Goal: Task Accomplishment & Management: Use online tool/utility

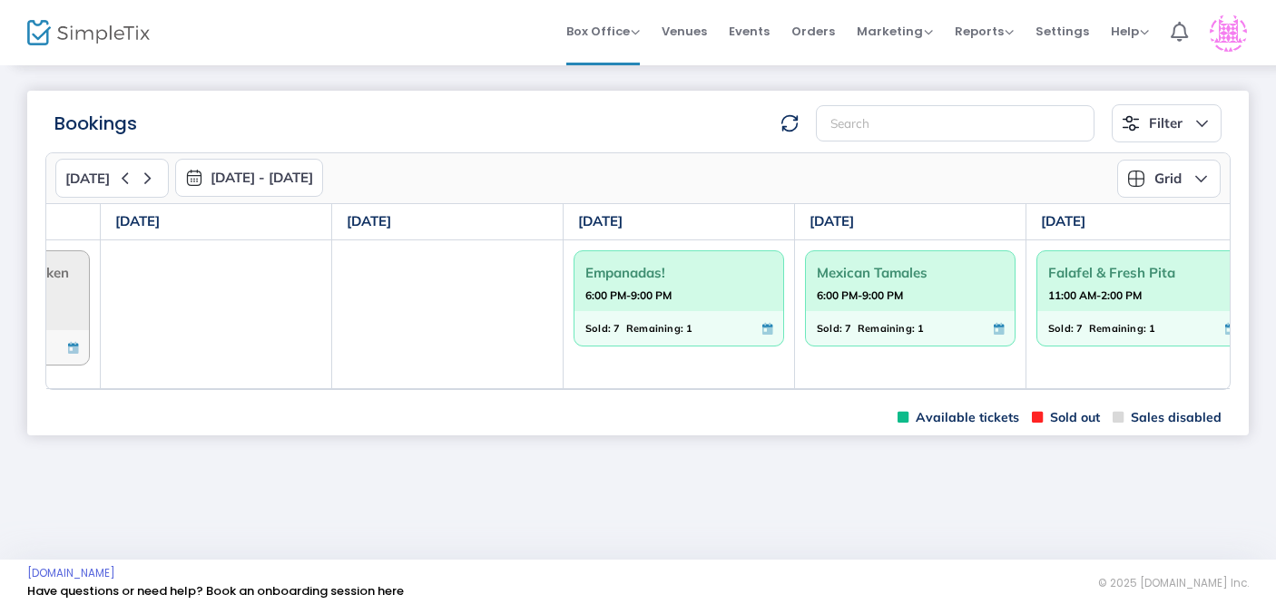
scroll to position [0, 437]
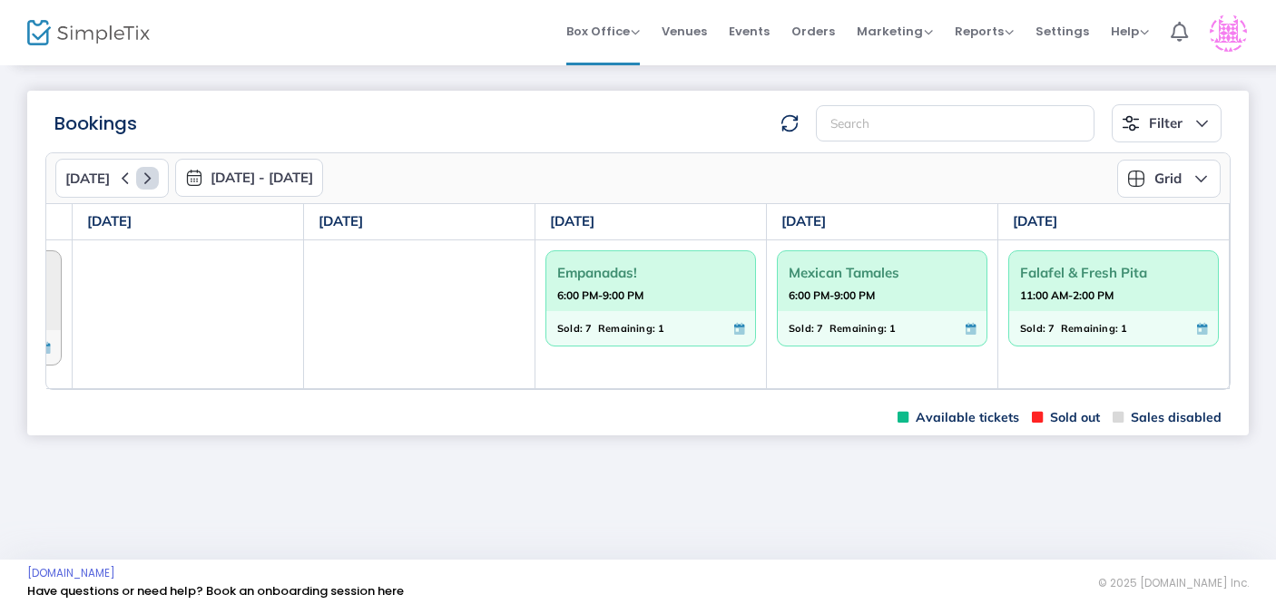
click at [138, 174] on icon at bounding box center [147, 178] width 23 height 23
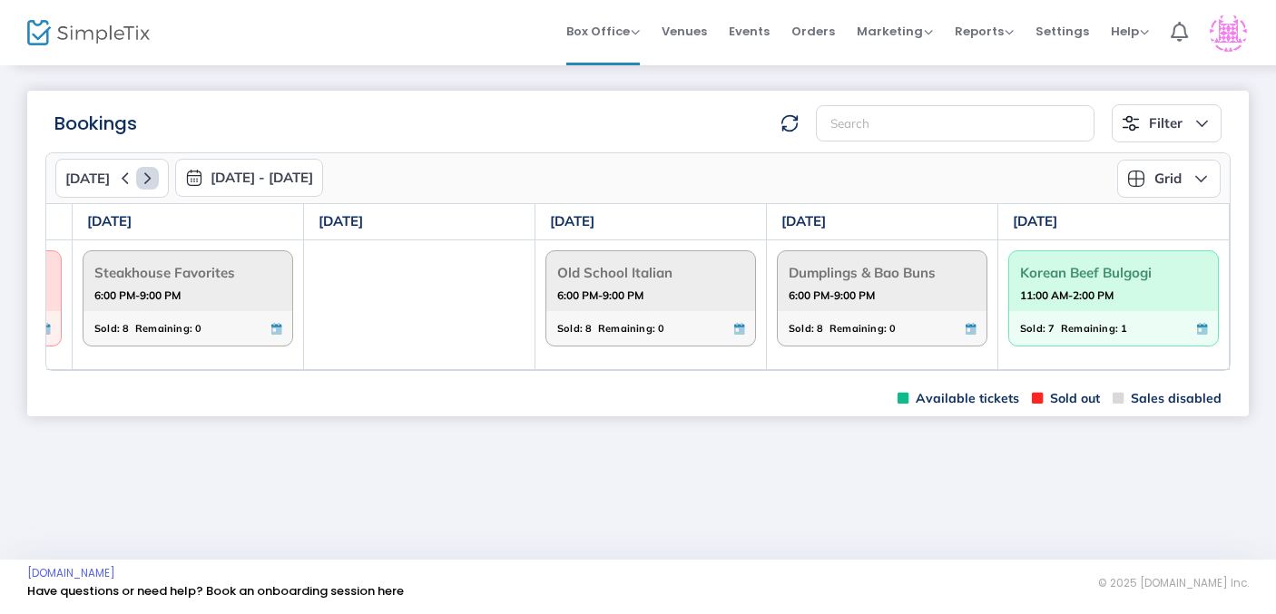
click at [142, 185] on icon at bounding box center [147, 178] width 23 height 23
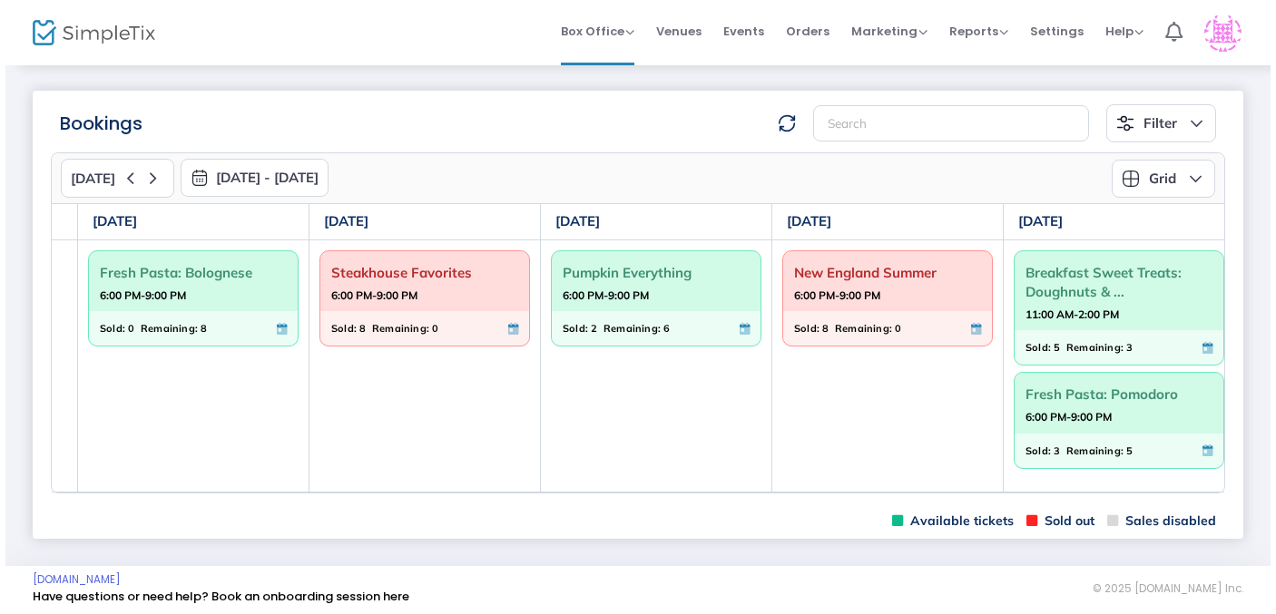
scroll to position [0, 448]
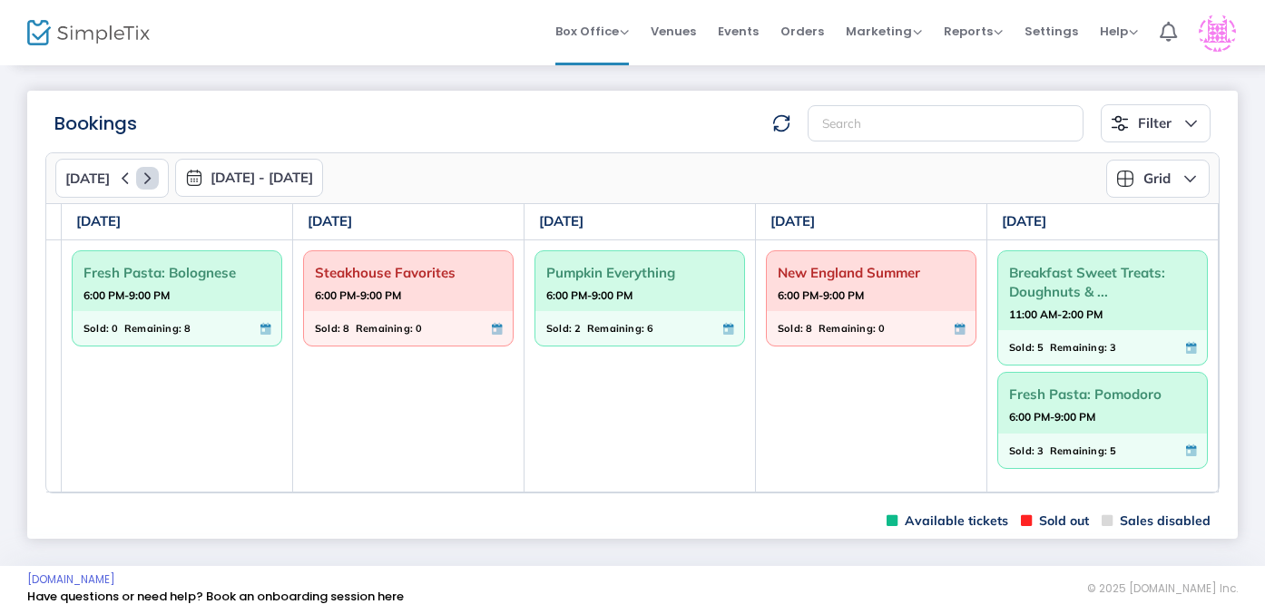
click at [145, 181] on icon at bounding box center [147, 178] width 23 height 23
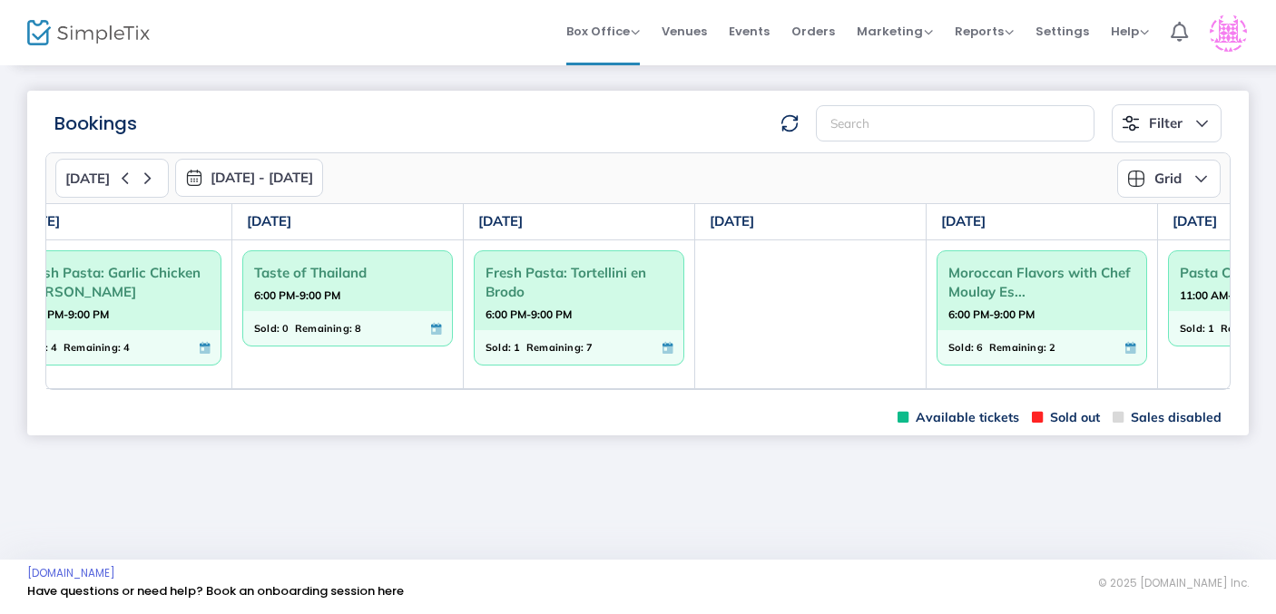
scroll to position [0, 437]
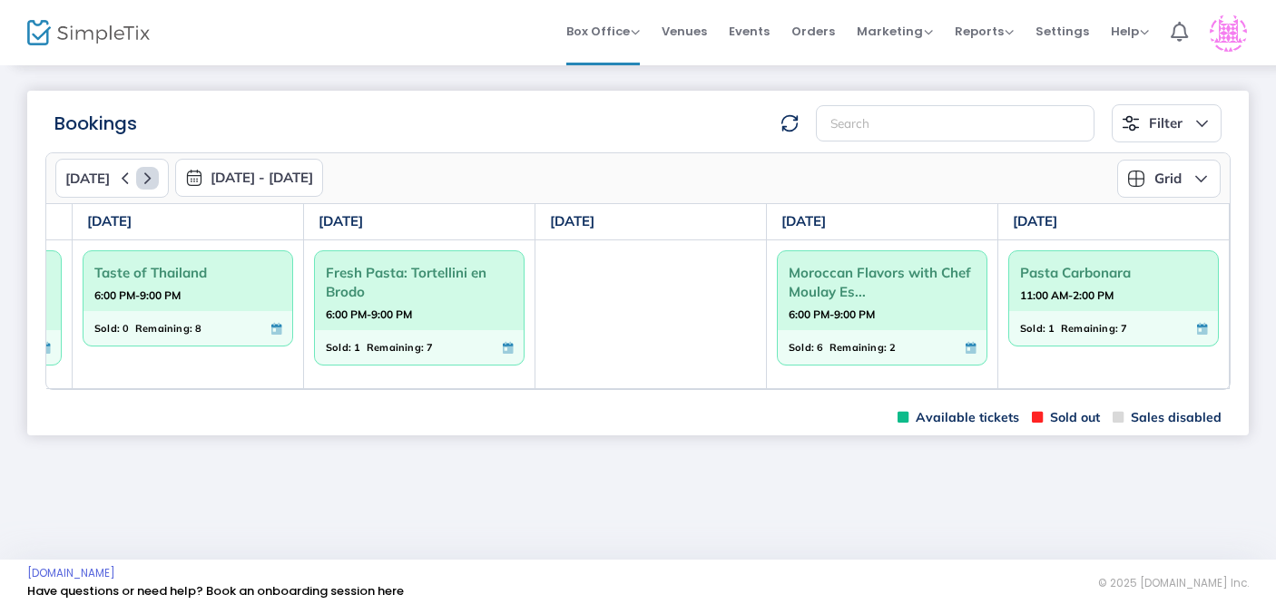
click at [144, 173] on icon at bounding box center [147, 178] width 23 height 23
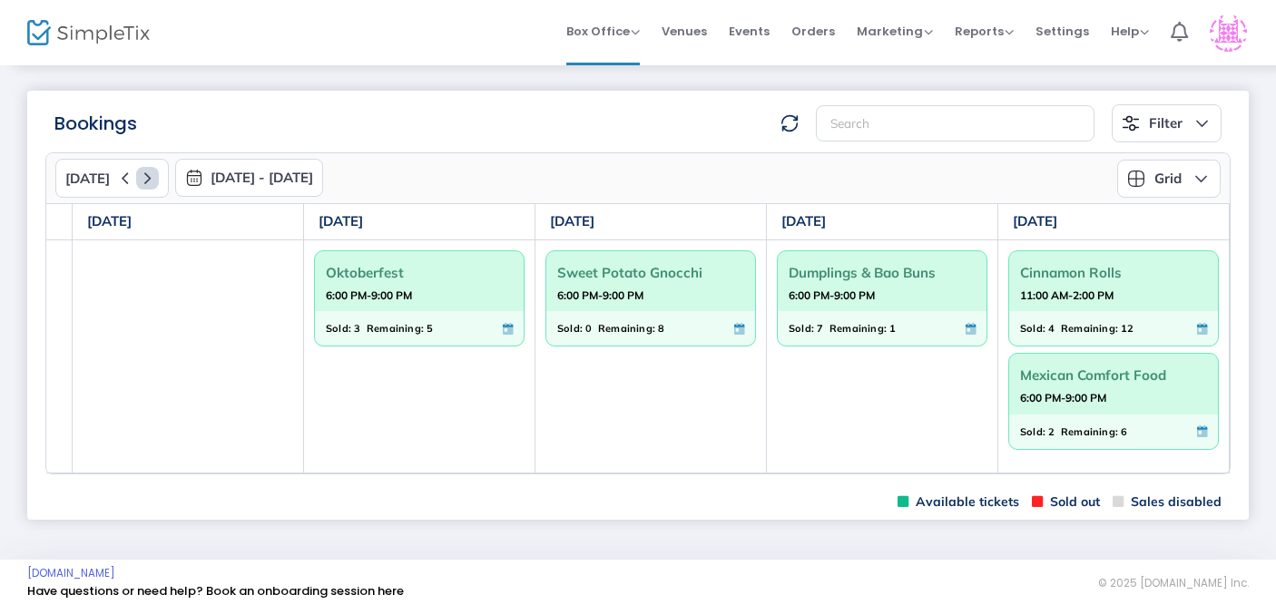
click at [146, 179] on icon at bounding box center [147, 178] width 23 height 23
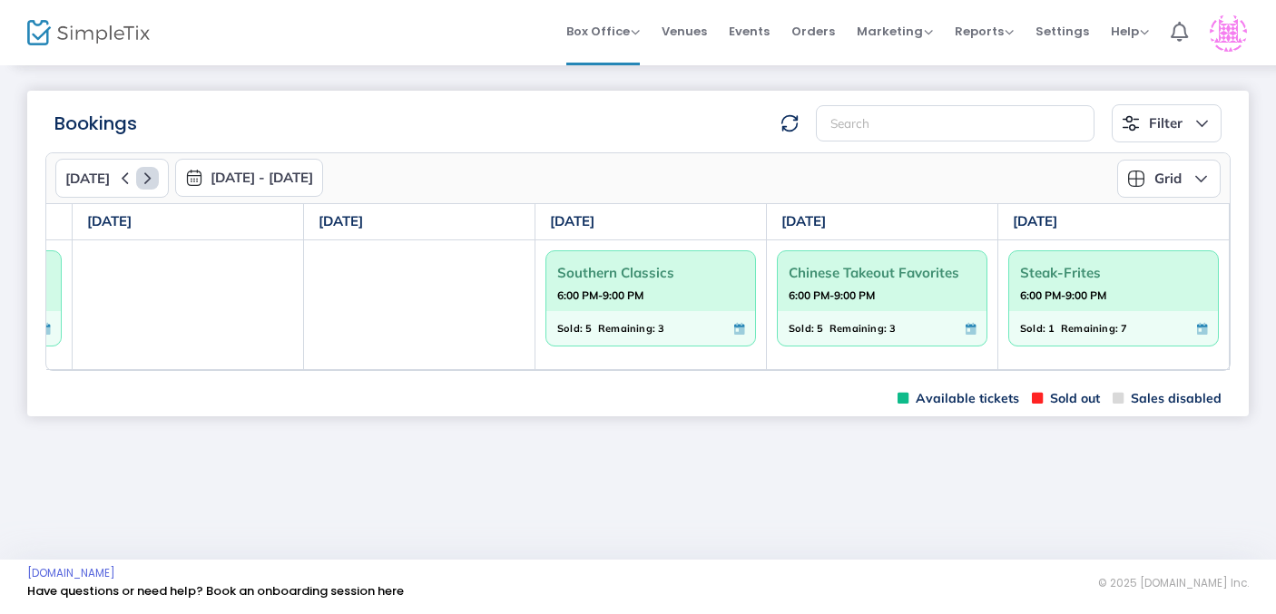
click at [144, 174] on icon at bounding box center [147, 178] width 23 height 23
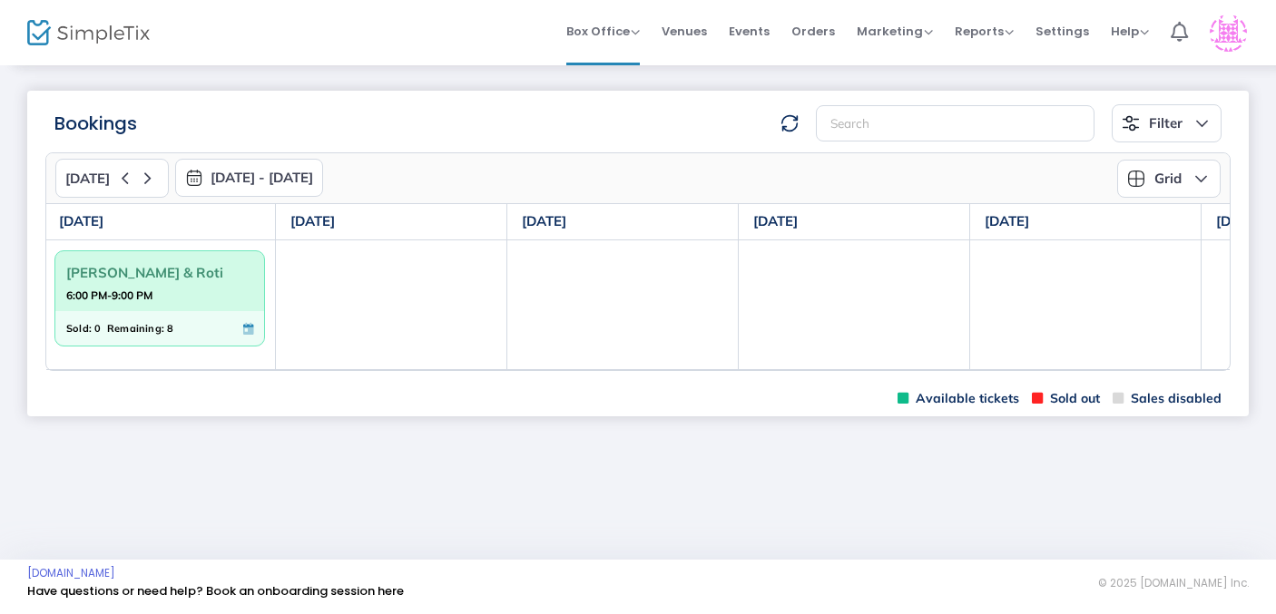
scroll to position [0, 0]
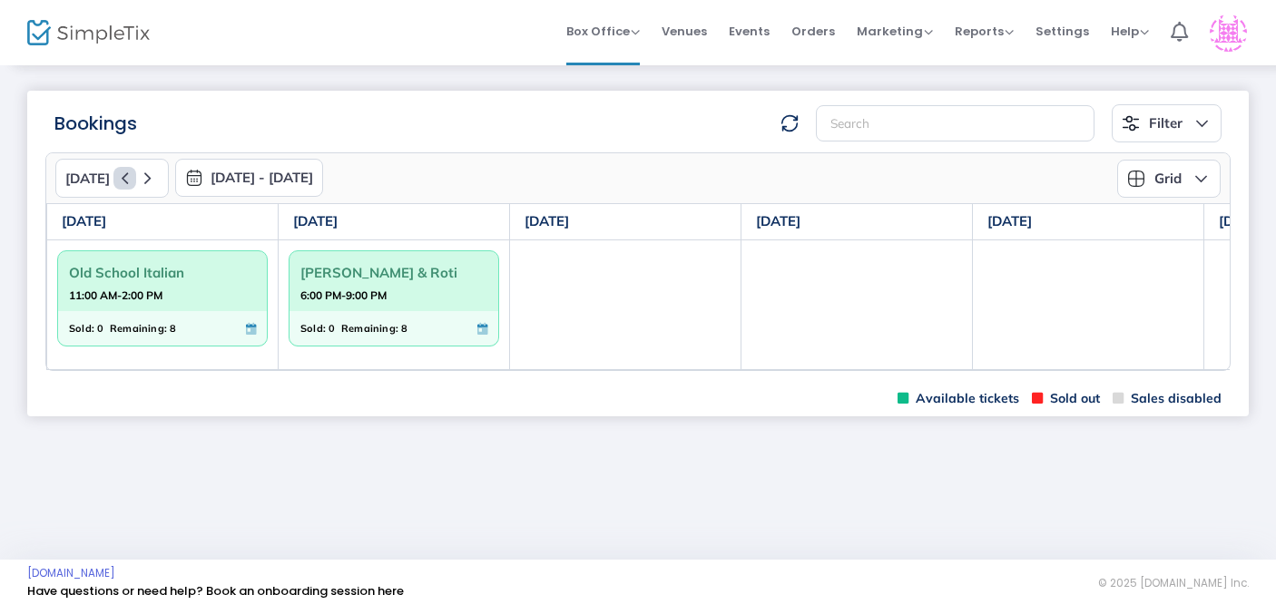
click at [120, 176] on icon at bounding box center [124, 178] width 23 height 23
